Goal: Navigation & Orientation: Find specific page/section

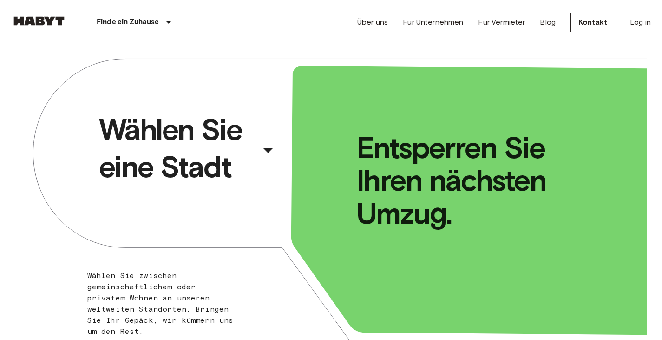
click at [183, 145] on span "Wählen Sie eine Stadt" at bounding box center [178, 148] width 158 height 74
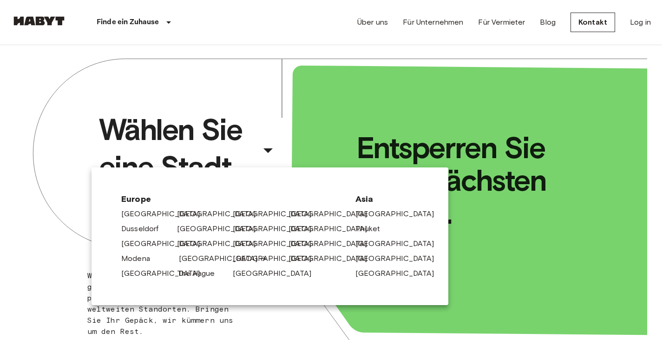
click at [194, 258] on link "[GEOGRAPHIC_DATA]" at bounding box center [223, 258] width 88 height 11
